Goal: Information Seeking & Learning: Learn about a topic

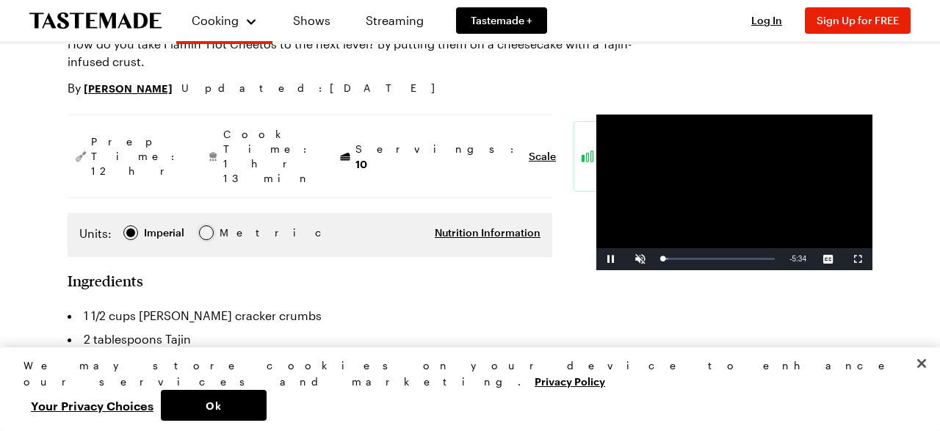
click at [206, 228] on div at bounding box center [206, 232] width 9 height 9
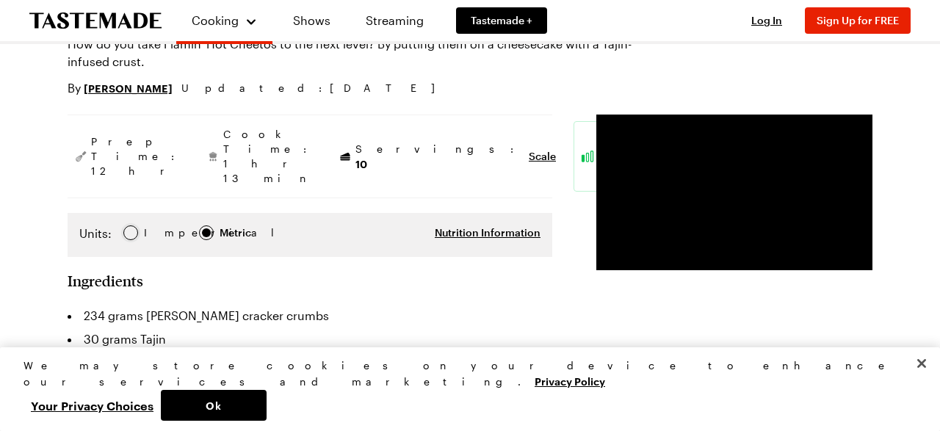
click at [133, 226] on div at bounding box center [130, 233] width 15 height 15
click at [206, 228] on div at bounding box center [206, 232] width 9 height 9
click at [126, 228] on div at bounding box center [130, 232] width 9 height 9
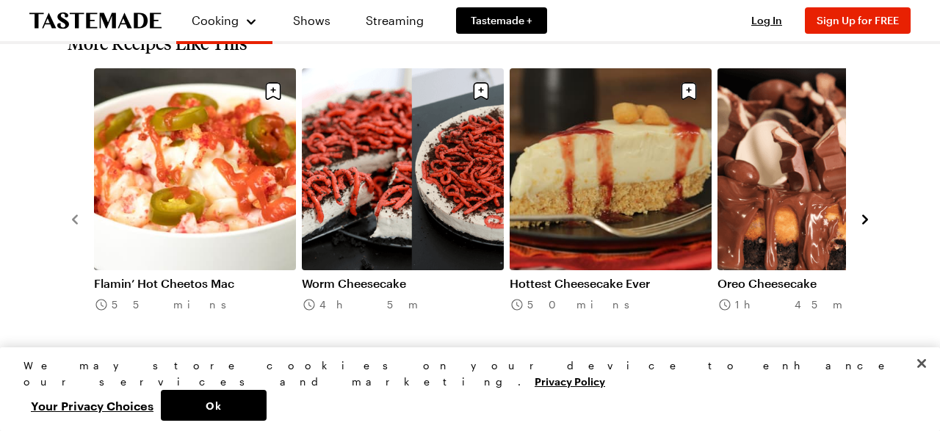
scroll to position [1452, 0]
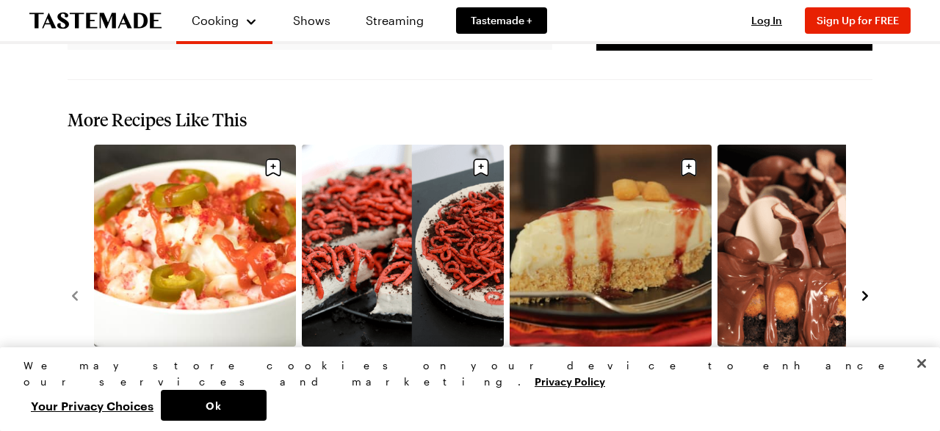
click at [195, 353] on link "Flamin’ Hot Cheetos Mac" at bounding box center [195, 360] width 202 height 15
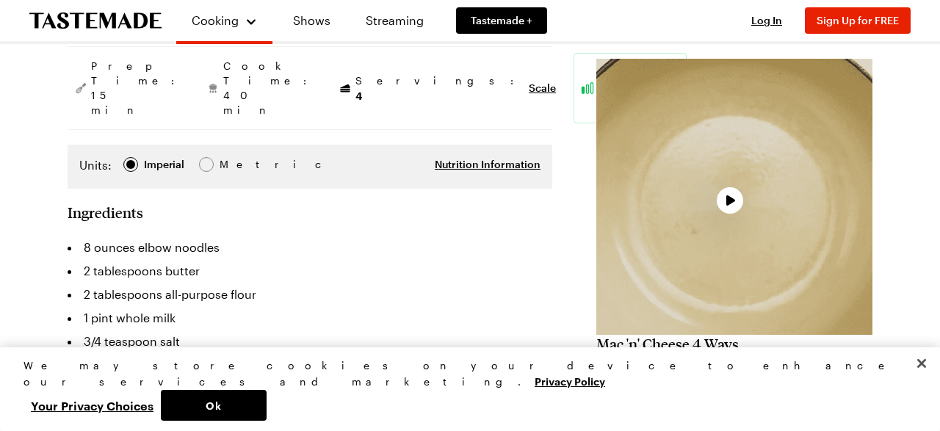
scroll to position [229, 0]
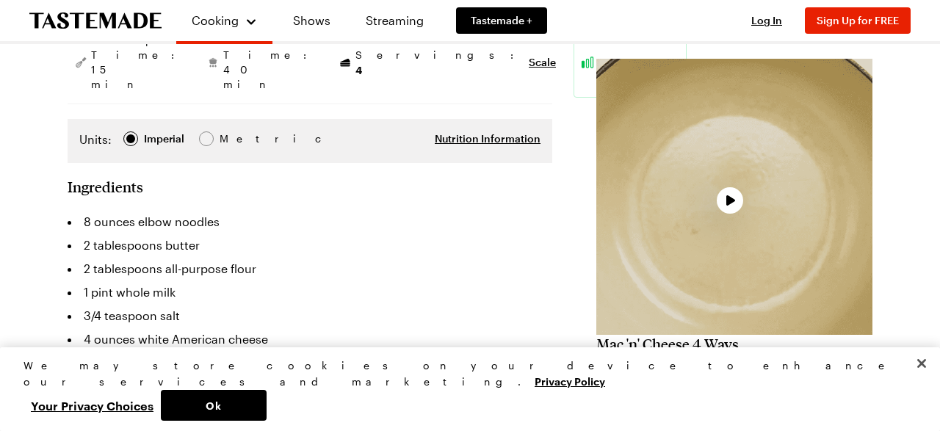
click at [433, 234] on li "2 tablespoons butter" at bounding box center [310, 246] width 485 height 24
click at [442, 234] on li "2 tablespoons butter" at bounding box center [310, 246] width 485 height 24
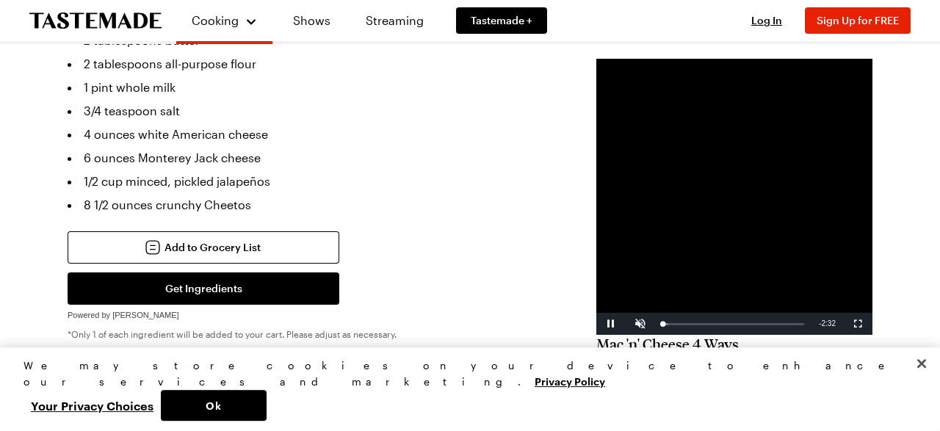
scroll to position [458, 0]
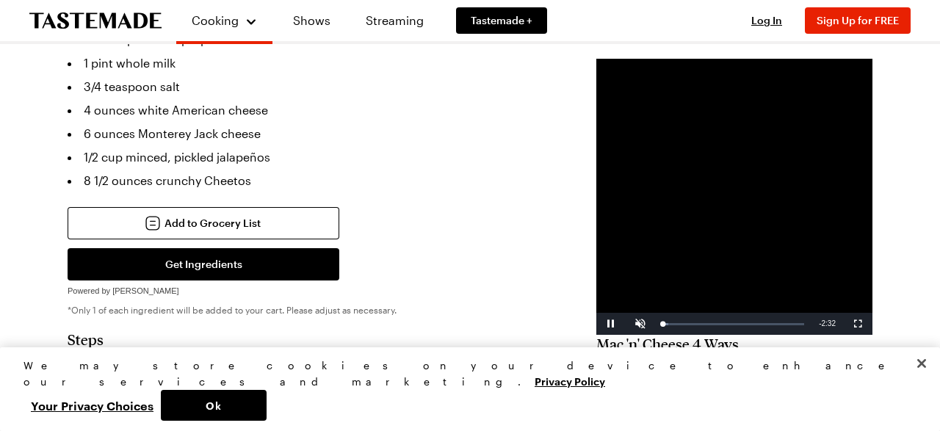
click at [444, 215] on div "Add to Grocery List Get Ingredients Powered by Chicory *Only 1 of each ingredie…" at bounding box center [310, 254] width 485 height 94
click at [447, 218] on div "Add to Grocery List Get Ingredients Powered by Chicory *Only 1 of each ingredie…" at bounding box center [310, 254] width 485 height 94
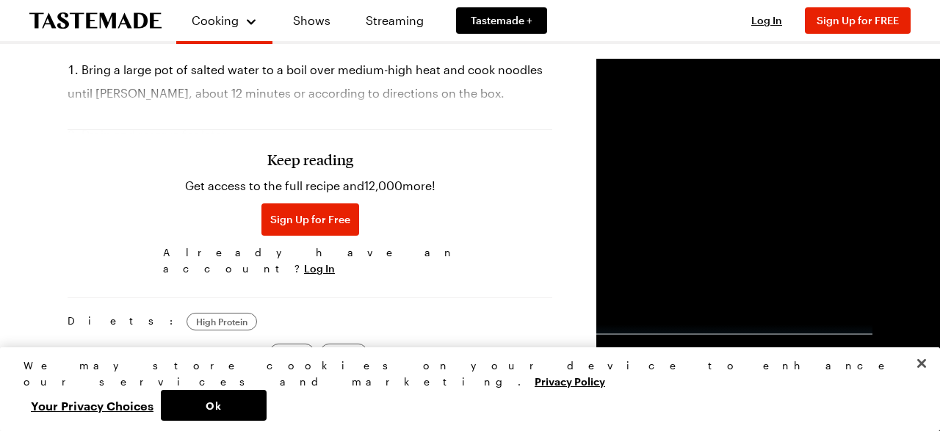
scroll to position [764, 0]
click at [454, 223] on div "Prep Time: 15 min Cook Time: 40 min Servings: 4 Scale Easy Units: Imperial Impe…" at bounding box center [470, 103] width 805 height 1234
click at [452, 219] on div "Prep Time: 15 min Cook Time: 40 min Servings: 4 Scale Easy Units: Imperial Impe…" at bounding box center [470, 103] width 805 height 1234
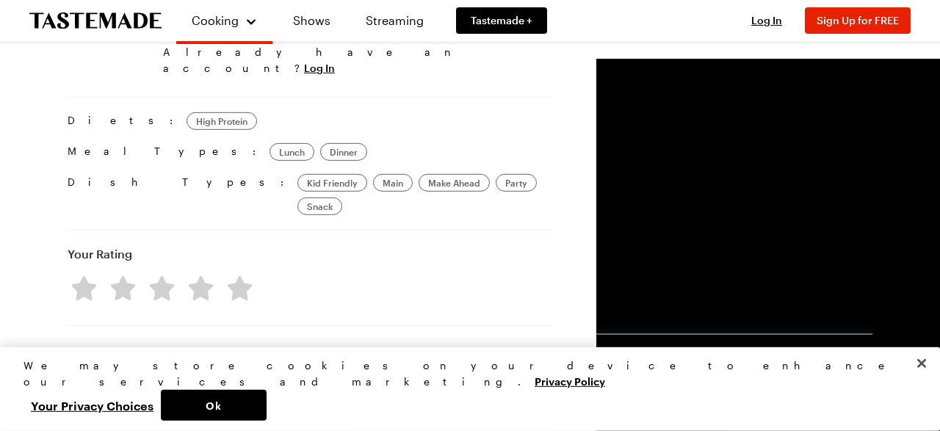
scroll to position [1070, 0]
